Goal: Task Accomplishment & Management: Manage account settings

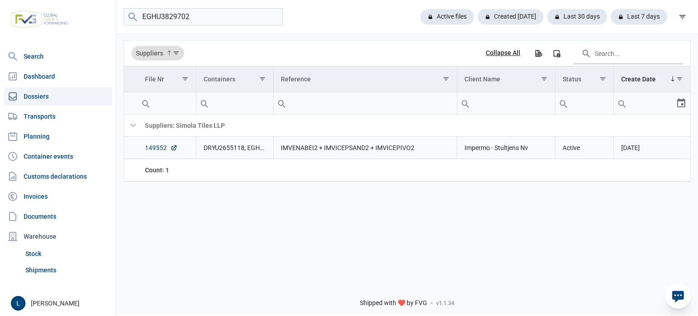
click at [156, 147] on link "149552" at bounding box center [161, 147] width 33 height 9
click at [239, 21] on input "EGHU3829702" at bounding box center [203, 17] width 159 height 18
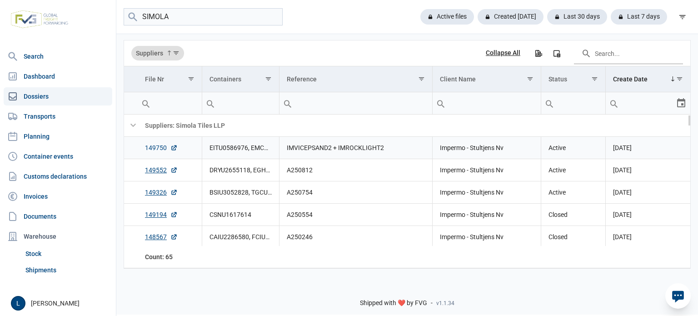
click at [159, 149] on link "149750" at bounding box center [161, 147] width 33 height 9
click at [207, 17] on input "SIMOLA" at bounding box center [203, 17] width 159 height 18
paste input "EITU0586976"
type input "EITU0586976"
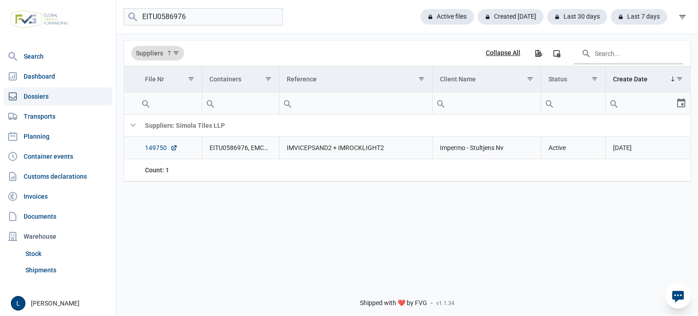
click at [152, 147] on link "149750" at bounding box center [161, 147] width 33 height 9
click at [224, 27] on div "EITU0586976 Active files Created today Last 30 days Last 7 days" at bounding box center [407, 17] width 582 height 34
click at [223, 21] on input "EITU0586976" at bounding box center [203, 17] width 159 height 18
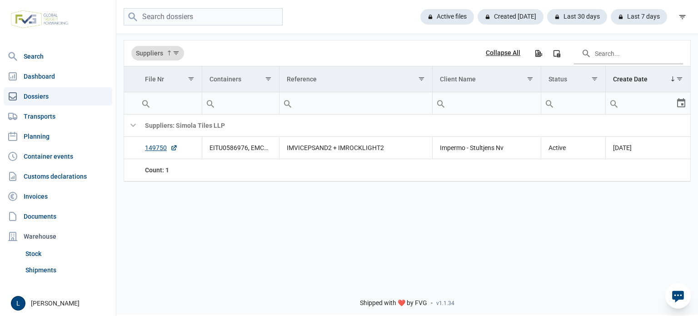
click at [442, 9] on div "Active files Created today Last 30 days Last 7 days" at bounding box center [555, 17] width 270 height 16
click at [478, 17] on div "Active files" at bounding box center [511, 16] width 66 height 15
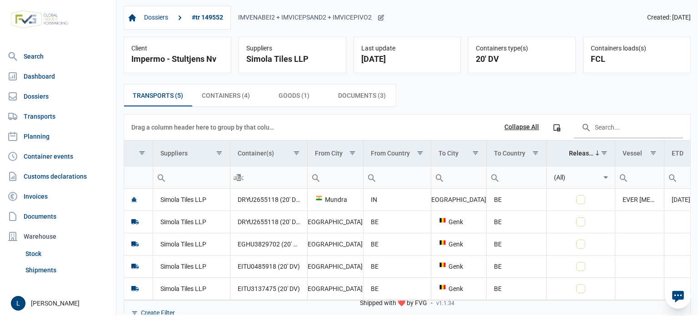
click at [320, 15] on div "IMVENABEI2 + IMVICEPSAND2 + IMVICEPIVO2" at bounding box center [311, 18] width 146 height 8
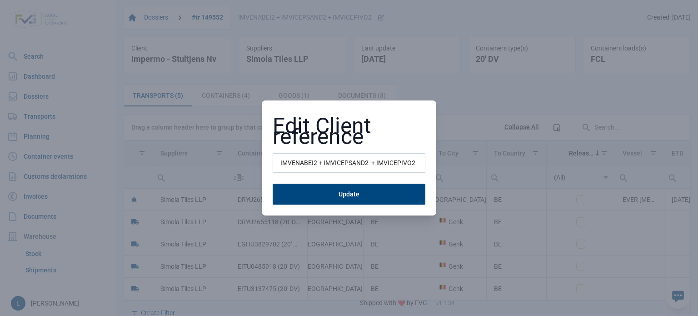
click at [298, 159] on input "IMVENABEI2 + IMVICEPSAND2 + IMVICEPIVO2" at bounding box center [349, 163] width 153 height 20
click at [298, 160] on input "IMVENABEI2 + IMVICEPSAND2 + IMVICEPIVO2" at bounding box center [349, 163] width 153 height 20
type input "a"
type input "A250812"
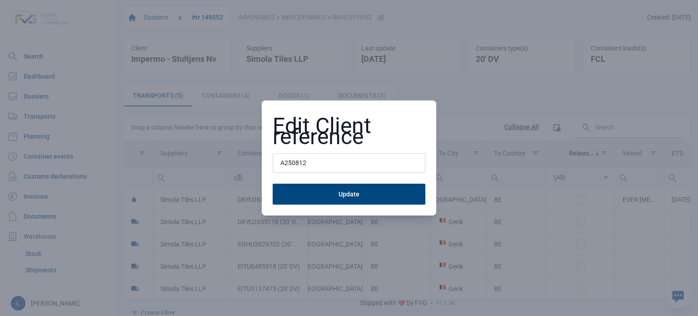
click at [273, 184] on button "Update" at bounding box center [349, 194] width 153 height 21
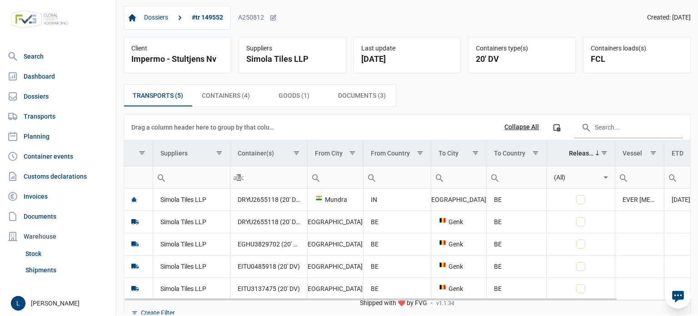
drag, startPoint x: 376, startPoint y: 295, endPoint x: 512, endPoint y: 295, distance: 136.3
click at [512, 295] on body "For evaluation purposes only. Redistribution prohibited. Please register an exi…" at bounding box center [349, 142] width 698 height 316
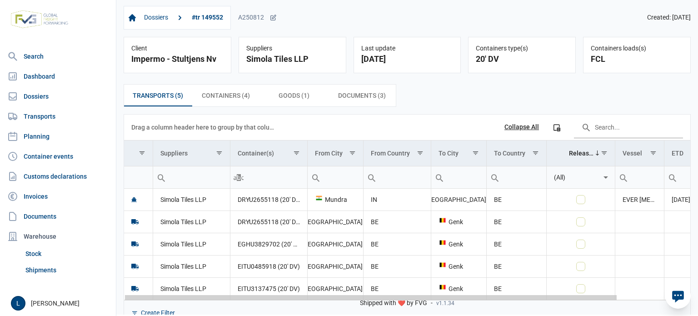
scroll to position [0, 66]
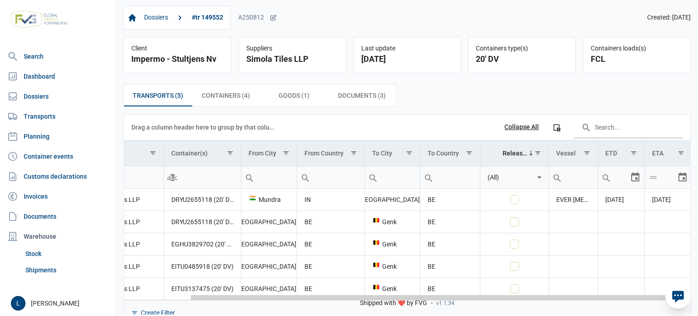
drag, startPoint x: 497, startPoint y: 298, endPoint x: 600, endPoint y: 294, distance: 103.2
click at [597, 296] on body "For evaluation purposes only. Redistribution prohibited. Please register an exi…" at bounding box center [349, 142] width 698 height 316
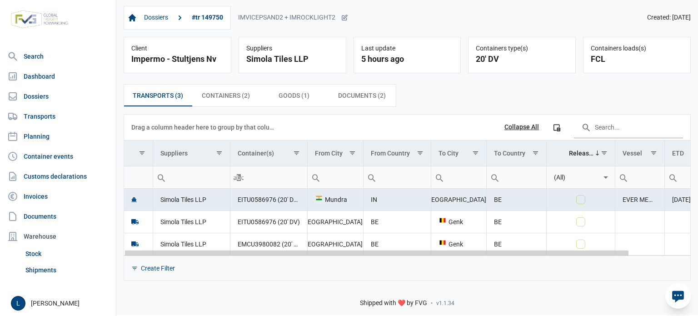
scroll to position [0, 68]
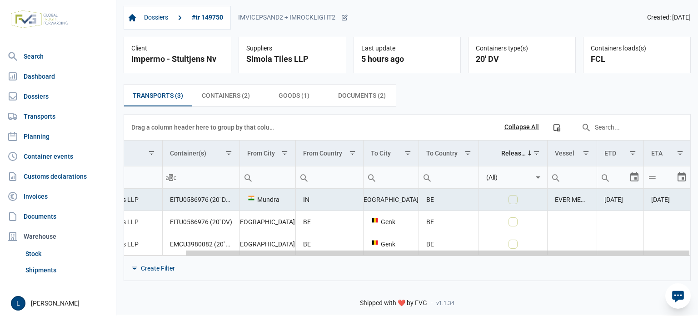
drag, startPoint x: 518, startPoint y: 252, endPoint x: 697, endPoint y: 269, distance: 180.3
click at [697, 269] on body "For evaluation purposes only. Redistribution prohibited. Please register an exi…" at bounding box center [349, 142] width 698 height 316
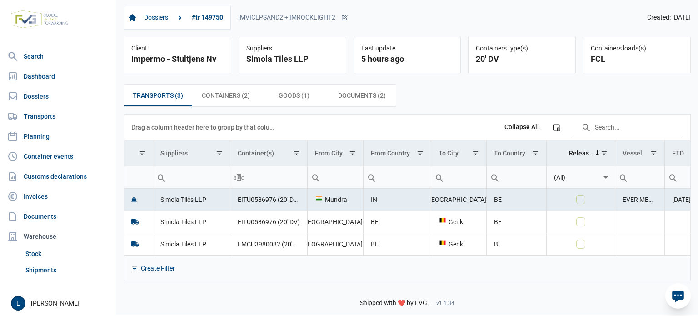
click at [292, 14] on div "Dossiers #tr 149750 IMVICEPSAND2 + IMROCKLIGHT2" at bounding box center [236, 18] width 224 height 24
click at [300, 24] on div "Dossiers #tr 149750 IMVICEPSAND2 + IMROCKLIGHT2" at bounding box center [236, 18] width 224 height 24
click at [309, 12] on div "Dossiers #tr 149750 IMVICEPSAND2 + IMROCKLIGHT2" at bounding box center [236, 18] width 224 height 24
click at [309, 17] on div "IMVICEPSAND2 + IMROCKLIGHT2" at bounding box center [293, 18] width 110 height 8
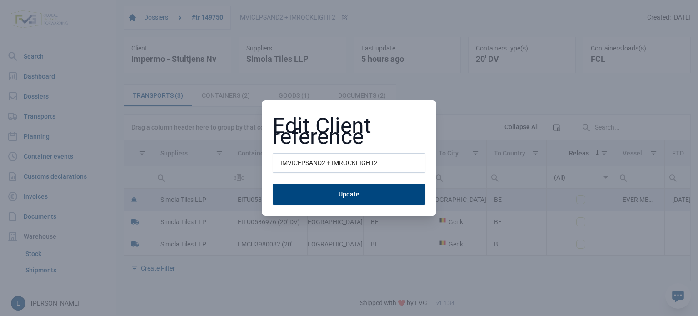
click at [291, 167] on input "IMVICEPSAND2 + IMROCKLIGHT2" at bounding box center [349, 163] width 153 height 20
type input "A250813"
click at [273, 184] on button "Update" at bounding box center [349, 194] width 153 height 21
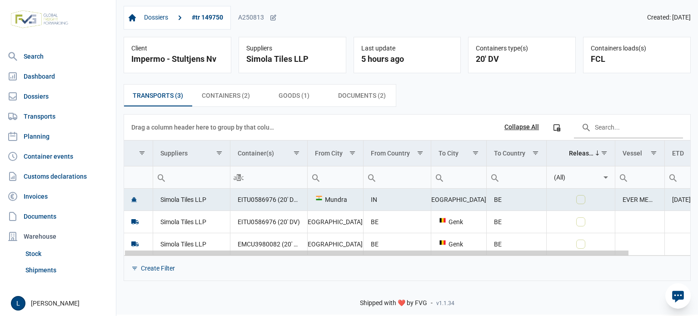
scroll to position [0, 68]
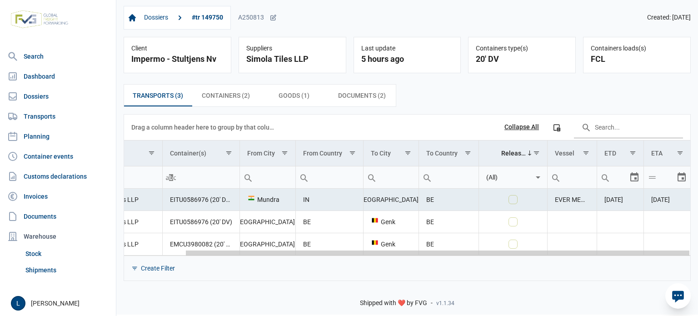
drag, startPoint x: 374, startPoint y: 254, endPoint x: 618, endPoint y: 255, distance: 244.0
click at [628, 256] on body "For evaluation purposes only. Redistribution prohibited. Please register an exi…" at bounding box center [349, 142] width 698 height 316
